Goal: Transaction & Acquisition: Subscribe to service/newsletter

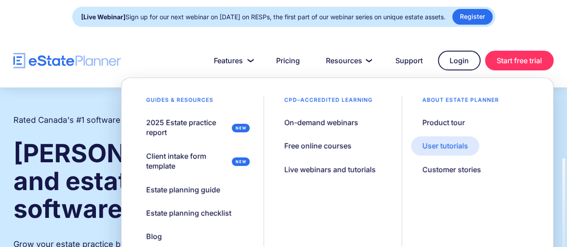
click at [436, 143] on div "User tutorials" at bounding box center [445, 146] width 46 height 10
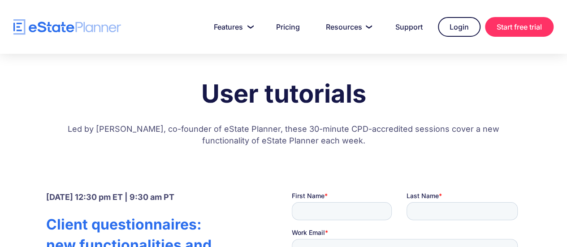
scroll to position [0, 0]
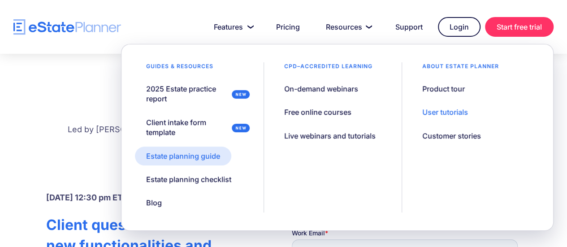
click at [214, 156] on div "Estate planning guide" at bounding box center [183, 156] width 74 height 10
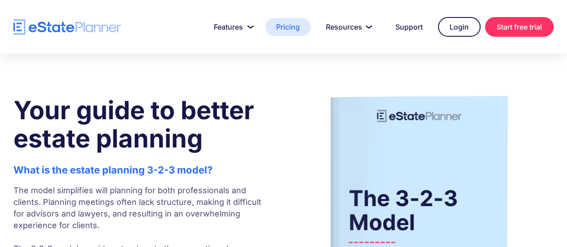
click at [297, 22] on link "Pricing" at bounding box center [287, 27] width 45 height 18
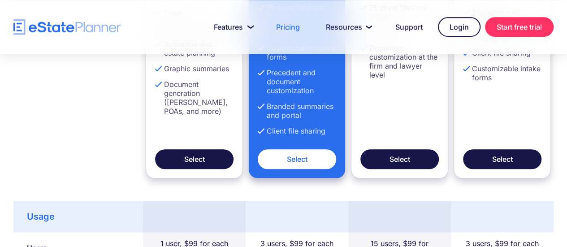
scroll to position [406, 0]
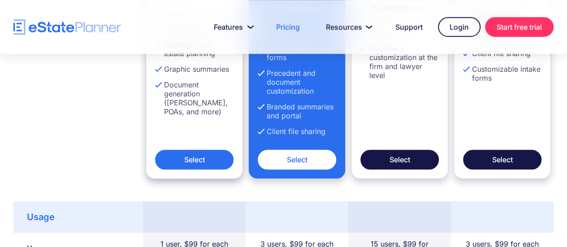
click at [206, 164] on link "Select" at bounding box center [194, 160] width 78 height 20
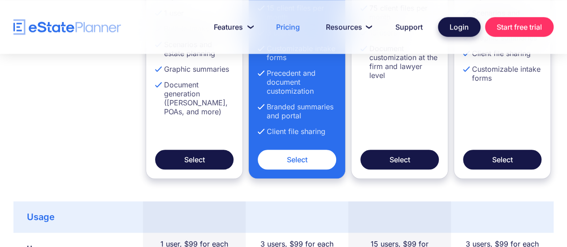
click at [457, 27] on link "Login" at bounding box center [459, 27] width 43 height 20
